Goal: Task Accomplishment & Management: Manage account settings

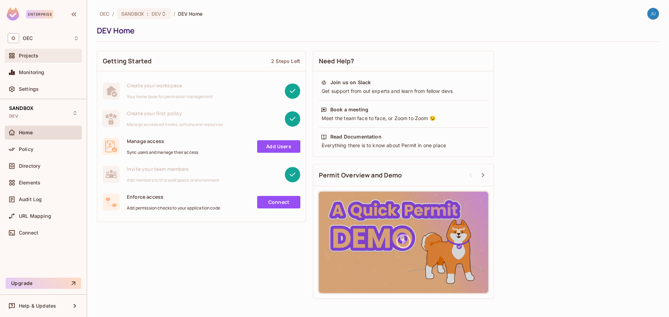
click at [48, 58] on div "Projects" at bounding box center [49, 56] width 60 height 6
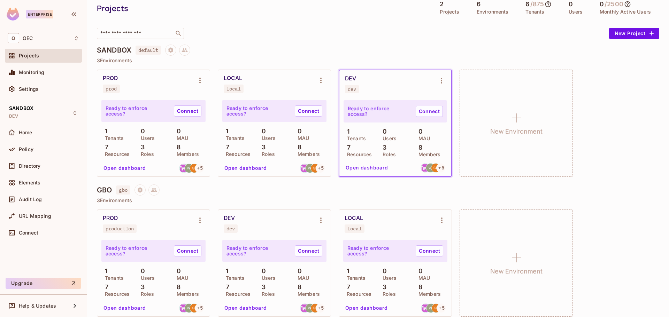
scroll to position [32, 0]
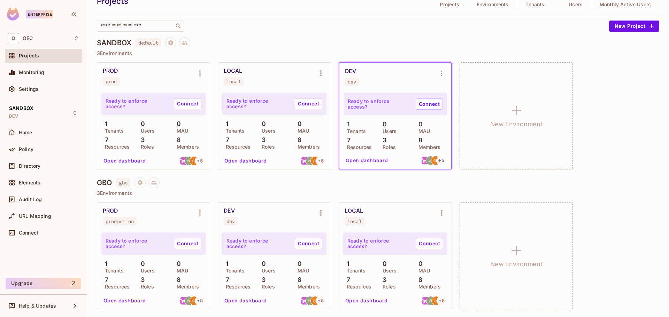
click at [126, 223] on div "production" at bounding box center [120, 222] width 28 height 6
click at [187, 190] on div "GBO gbo 3 Environments PROD production Ready to enforce access? Connect 1 Tenan…" at bounding box center [378, 247] width 562 height 140
click at [200, 214] on icon "Environment settings" at bounding box center [200, 213] width 8 height 8
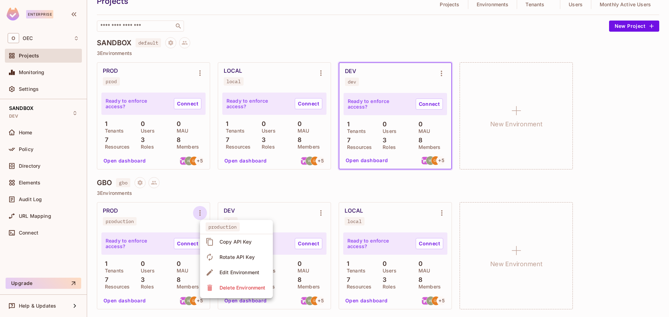
click at [263, 170] on div at bounding box center [334, 158] width 669 height 317
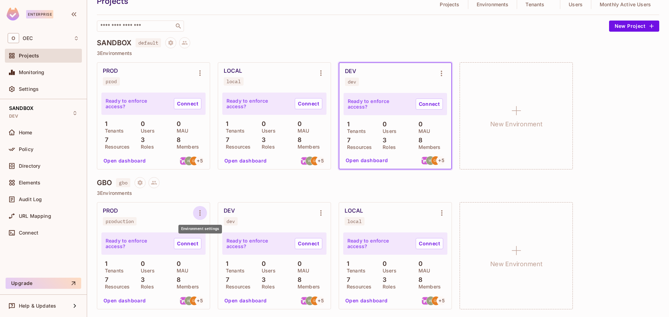
click at [195, 214] on button "Environment settings" at bounding box center [200, 213] width 14 height 14
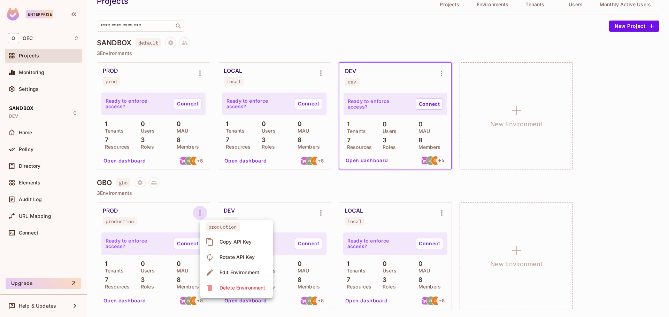
click at [221, 284] on div "Delete Environment" at bounding box center [242, 287] width 46 height 7
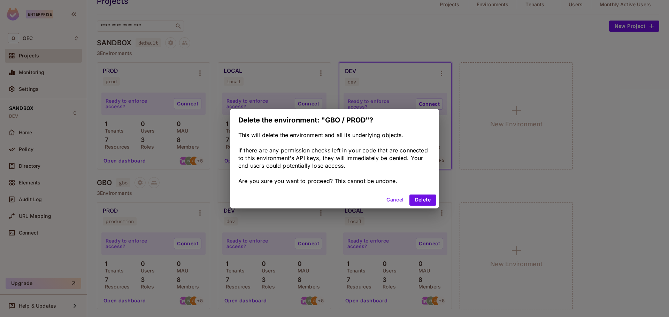
click at [392, 201] on button "Cancel" at bounding box center [394, 200] width 23 height 11
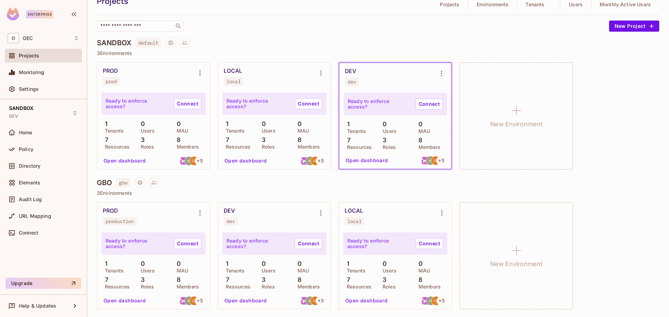
click at [120, 220] on div "production" at bounding box center [120, 222] width 28 height 6
click at [170, 217] on div "PROD production" at bounding box center [148, 217] width 90 height 18
click at [201, 214] on icon "Environment settings" at bounding box center [200, 213] width 8 height 8
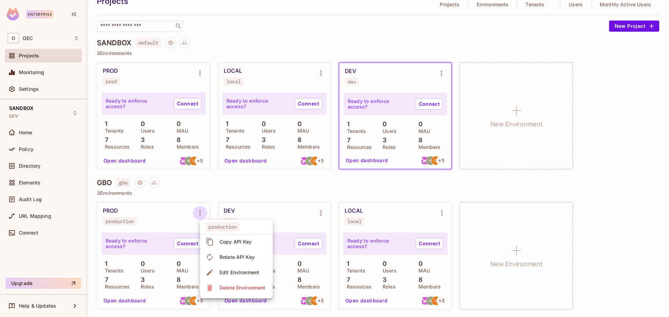
click at [240, 268] on span "Edit Environment" at bounding box center [239, 272] width 44 height 11
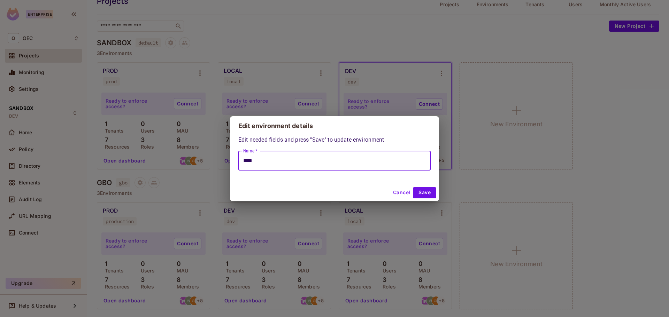
click at [333, 165] on input "****" at bounding box center [334, 161] width 192 height 20
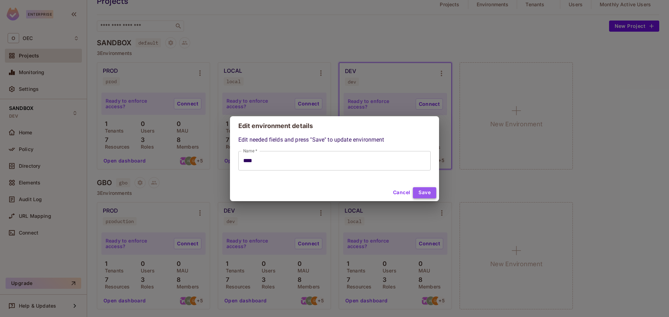
click at [424, 192] on button "Save" at bounding box center [424, 192] width 23 height 11
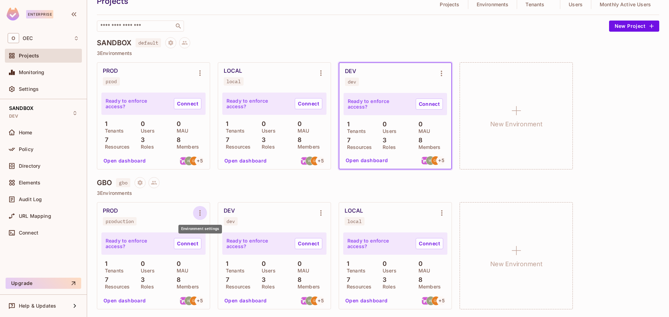
click at [201, 212] on icon "Environment settings" at bounding box center [200, 213] width 8 height 8
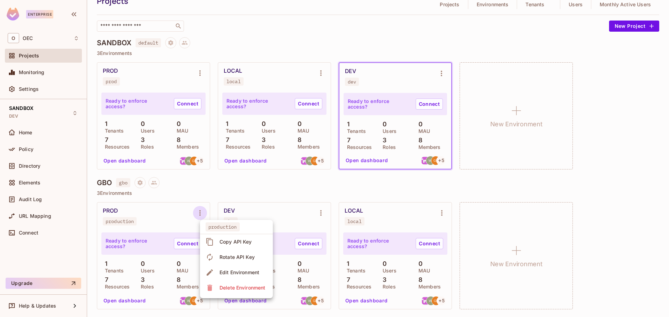
click at [194, 192] on div at bounding box center [334, 158] width 669 height 317
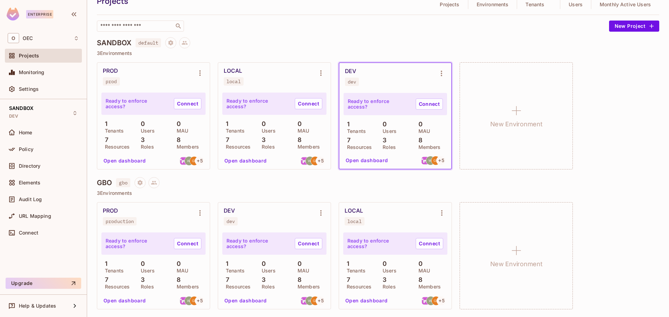
click at [202, 187] on div "GBO gbo" at bounding box center [378, 182] width 562 height 11
click at [202, 210] on icon "Environment settings" at bounding box center [200, 213] width 8 height 8
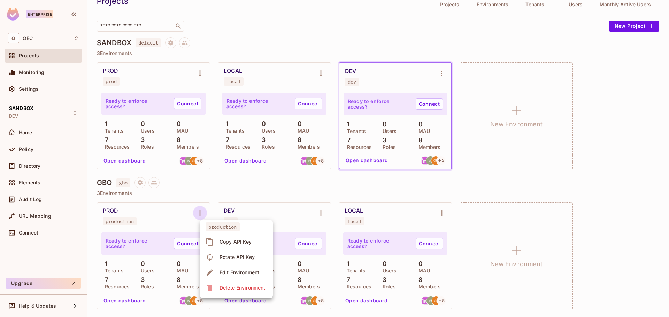
click at [202, 210] on div at bounding box center [334, 158] width 669 height 317
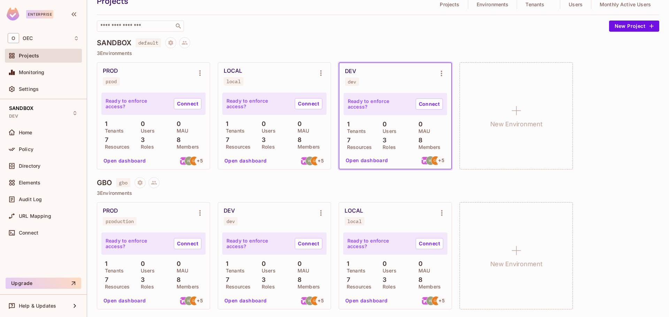
click at [360, 296] on button "Open dashboard" at bounding box center [366, 300] width 48 height 11
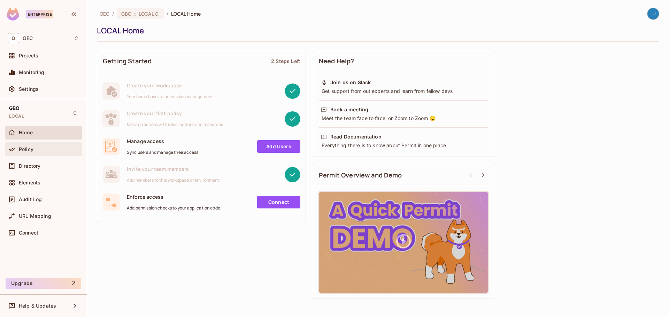
click at [44, 148] on div "Policy" at bounding box center [49, 150] width 60 height 6
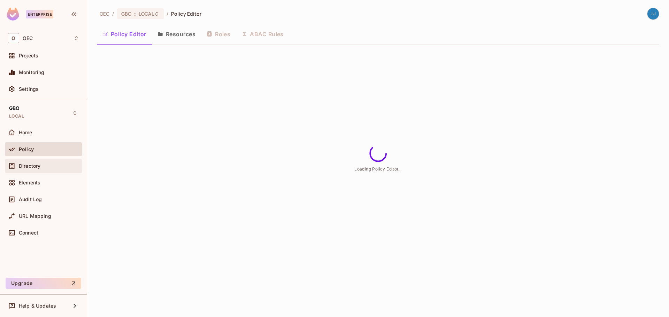
click at [45, 164] on div "Directory" at bounding box center [49, 166] width 60 height 6
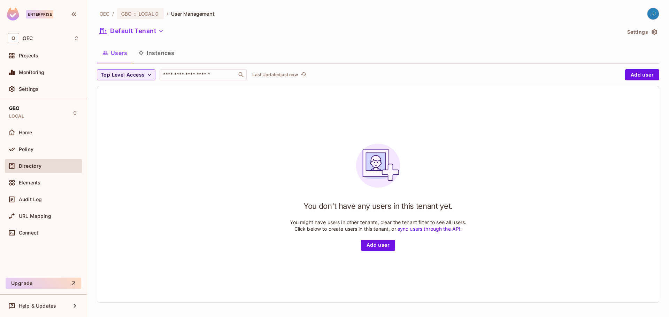
click at [45, 174] on div "Directory" at bounding box center [43, 167] width 77 height 17
click at [45, 179] on div "Elements" at bounding box center [43, 183] width 71 height 8
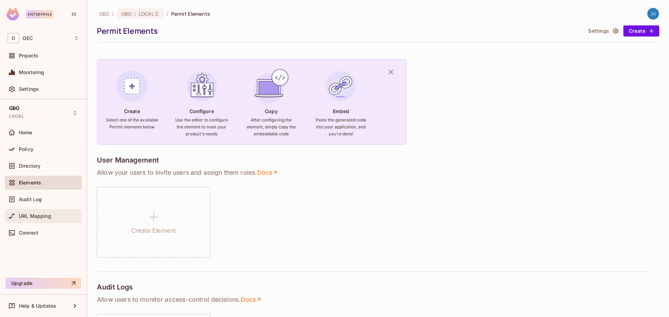
click at [40, 221] on div "URL Mapping" at bounding box center [43, 216] width 77 height 14
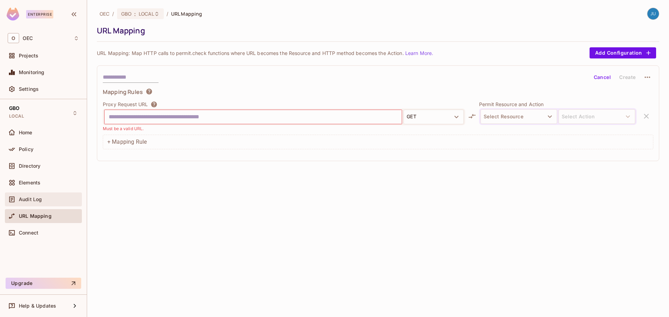
click at [45, 201] on div "Audit Log" at bounding box center [49, 200] width 60 height 6
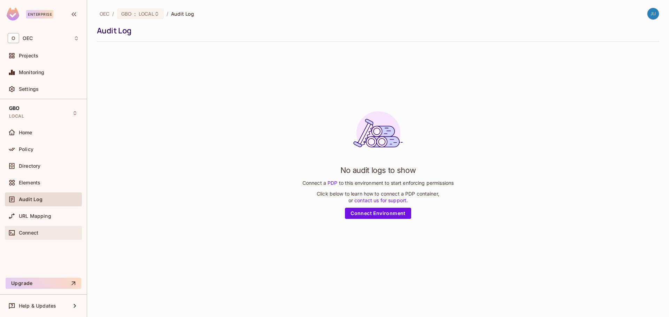
click at [36, 229] on div "Connect" at bounding box center [43, 233] width 71 height 8
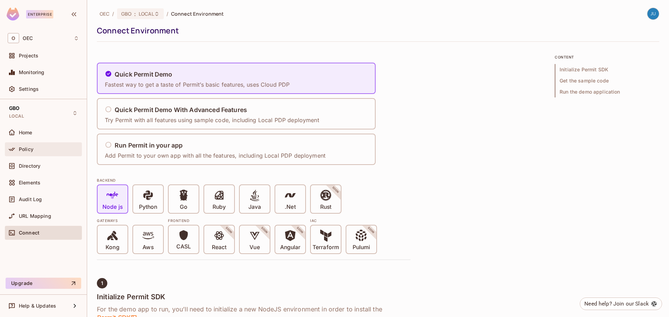
click at [49, 142] on div "Policy" at bounding box center [43, 149] width 77 height 14
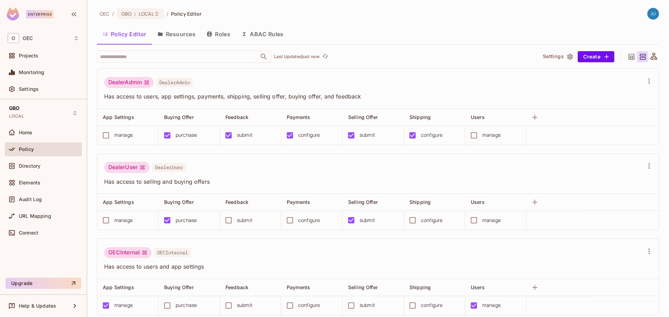
click at [227, 39] on button "Roles" at bounding box center [218, 33] width 35 height 17
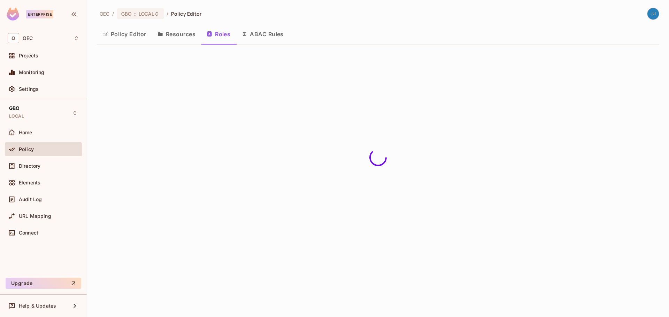
click at [174, 37] on button "Resources" at bounding box center [176, 33] width 49 height 17
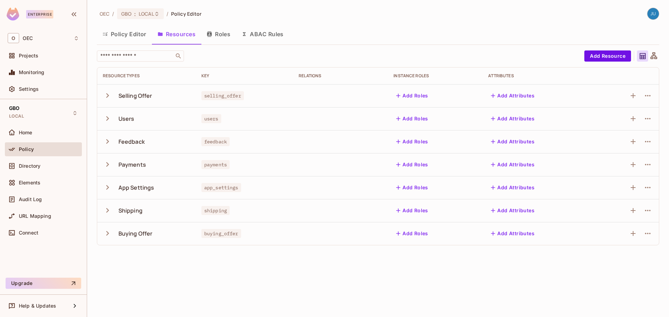
click at [270, 32] on button "ABAC Rules" at bounding box center [262, 33] width 53 height 17
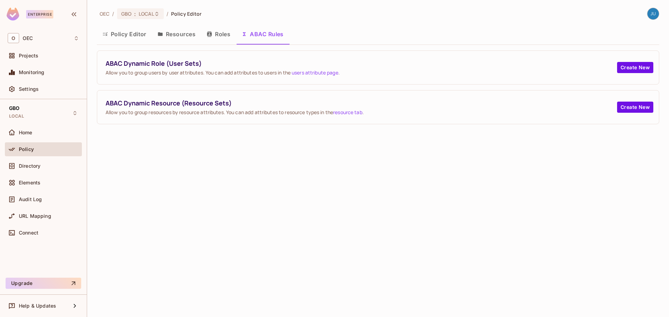
click at [220, 33] on button "Roles" at bounding box center [218, 33] width 35 height 17
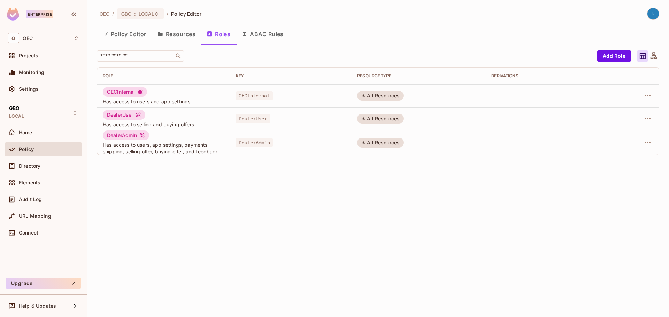
click at [192, 34] on button "Resources" at bounding box center [176, 33] width 49 height 17
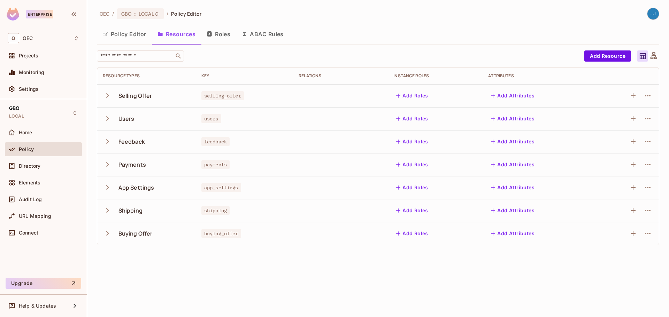
click at [117, 37] on button "Policy Editor" at bounding box center [124, 33] width 55 height 17
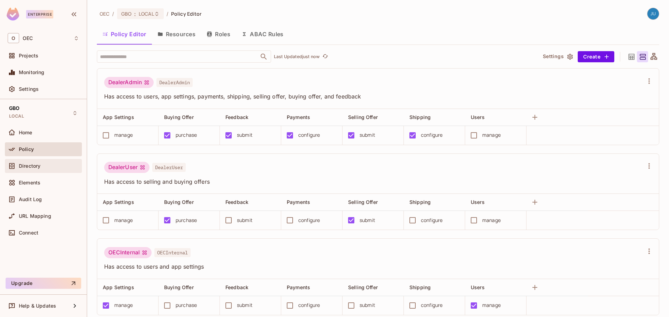
click at [64, 172] on div "Directory" at bounding box center [43, 166] width 77 height 14
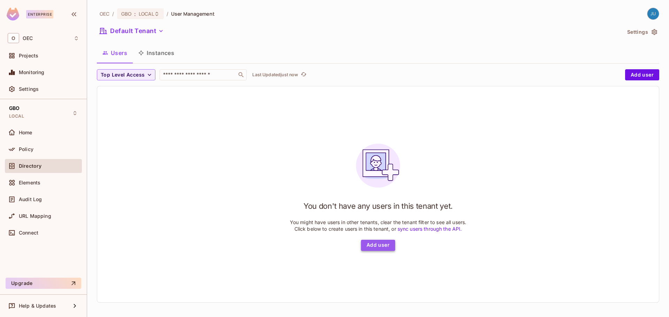
click at [375, 247] on button "Add user" at bounding box center [378, 245] width 34 height 11
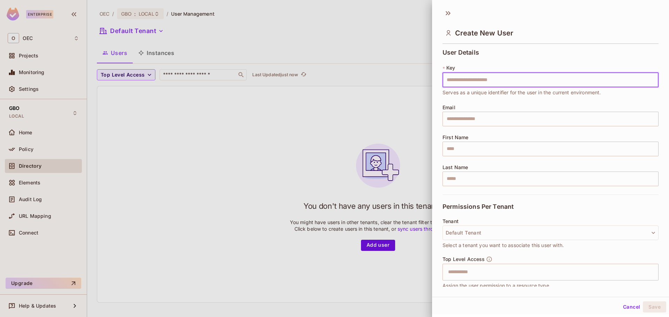
click at [620, 309] on button "Cancel" at bounding box center [631, 307] width 23 height 11
